Goal: Information Seeking & Learning: Learn about a topic

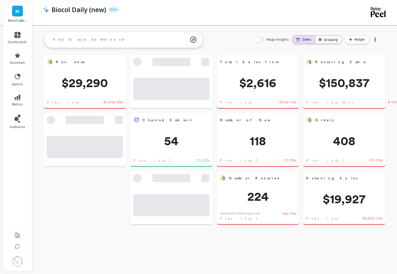
click at [305, 38] on p "Dates" at bounding box center [306, 39] width 8 height 4
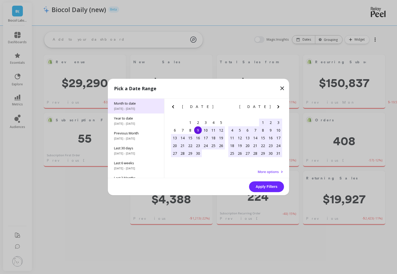
click at [145, 107] on span "[DATE] - [DATE]" at bounding box center [136, 109] width 44 height 4
click at [146, 111] on div "Month to date [DATE] - [DATE]" at bounding box center [136, 106] width 56 height 15
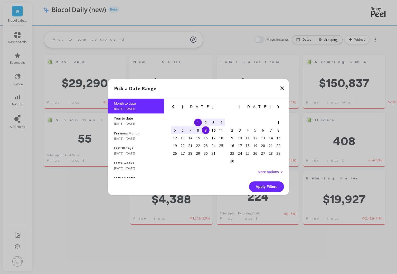
click at [205, 129] on div "9" at bounding box center [206, 130] width 8 height 8
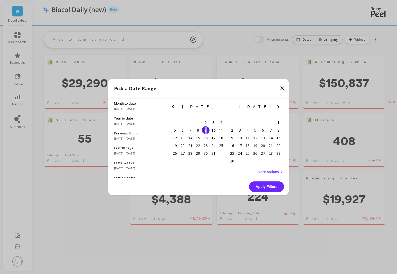
click at [205, 129] on div "9" at bounding box center [206, 130] width 8 height 8
click at [266, 188] on button "Apply Filters" at bounding box center [266, 186] width 35 height 11
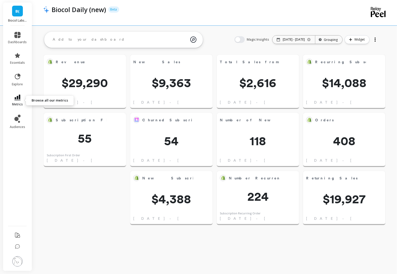
click at [23, 100] on link "metrics" at bounding box center [17, 100] width 19 height 12
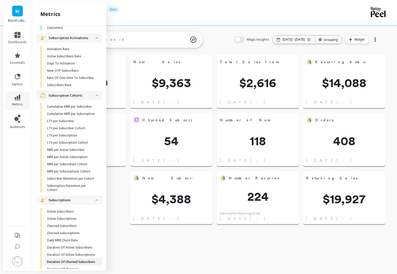
scroll to position [1186, 0]
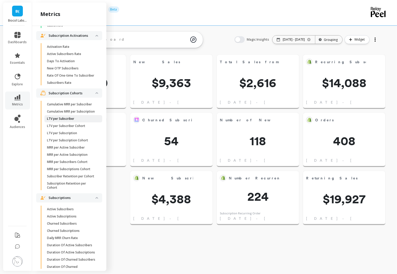
click at [77, 119] on span "LTV per Subscriber" at bounding box center [71, 119] width 49 height 4
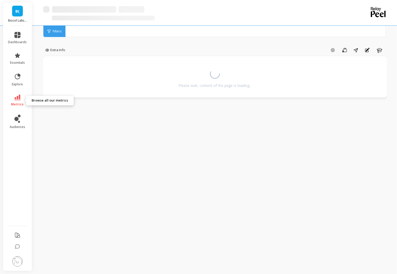
click at [20, 103] on span "metrics" at bounding box center [17, 104] width 13 height 4
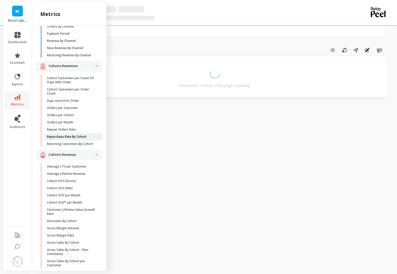
scroll to position [29, 0]
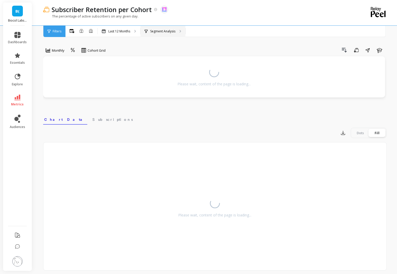
click at [168, 34] on div "Segment Analysis" at bounding box center [162, 31] width 45 height 11
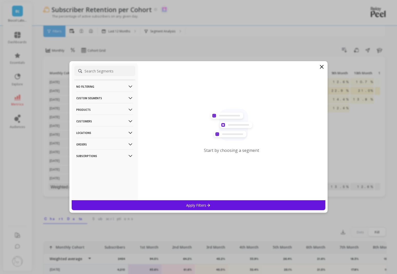
click at [122, 98] on p "Custom Segments" at bounding box center [104, 97] width 57 height 13
click at [124, 112] on p "Products" at bounding box center [104, 109] width 57 height 13
click at [124, 123] on p "Customers" at bounding box center [104, 121] width 57 height 13
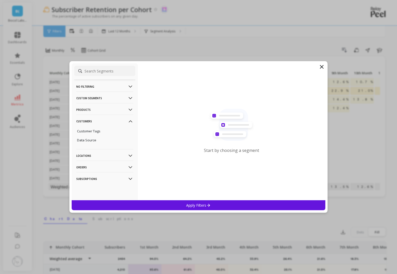
click at [124, 121] on p "Customers" at bounding box center [104, 121] width 57 height 13
click at [94, 131] on p "Customer Tags" at bounding box center [88, 131] width 23 height 5
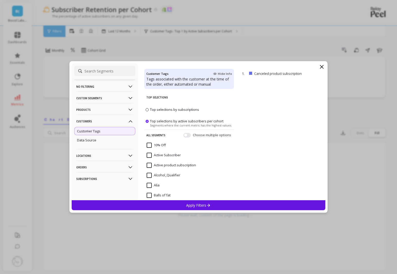
scroll to position [2, 0]
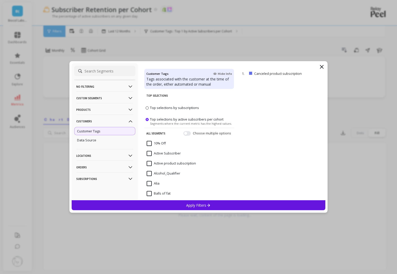
click at [107, 107] on p "Products" at bounding box center [104, 109] width 57 height 13
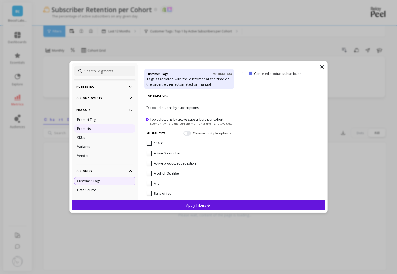
click at [102, 126] on div "Products" at bounding box center [104, 128] width 61 height 8
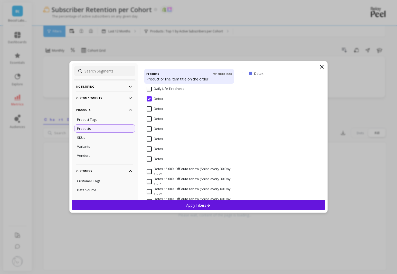
scroll to position [599, 0]
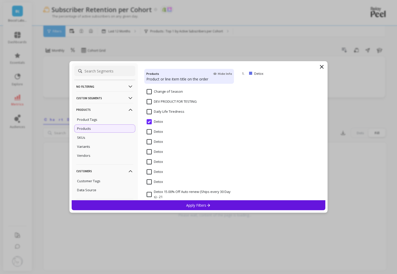
click at [148, 122] on input "Detox" at bounding box center [155, 121] width 16 height 5
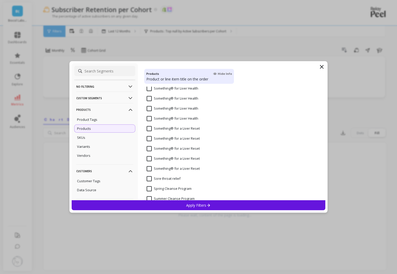
scroll to position [2535, 0]
click at [150, 137] on input "Something® for a Liver Reset" at bounding box center [173, 138] width 53 height 5
click at [150, 149] on input "Something® for a Liver Reset" at bounding box center [173, 148] width 53 height 5
click at [150, 160] on input "Something® for a Liver Reset" at bounding box center [173, 158] width 53 height 5
click at [150, 141] on input "Something® for a Liver Reset" at bounding box center [173, 138] width 53 height 5
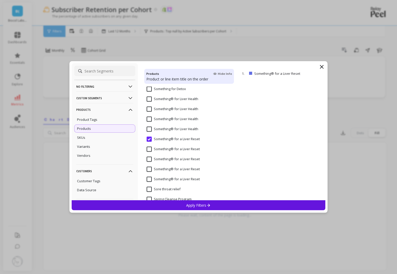
click at [194, 205] on p "Apply Filters" at bounding box center [198, 205] width 24 height 5
